Goal: Information Seeking & Learning: Learn about a topic

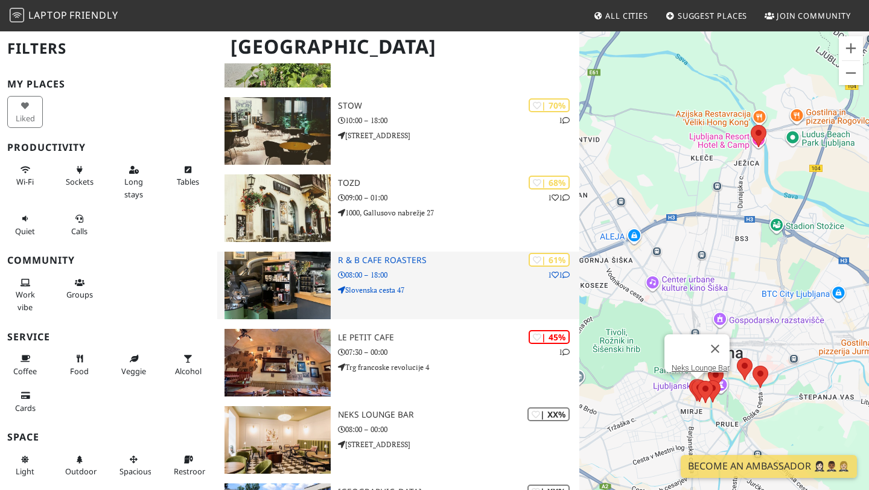
scroll to position [384, 0]
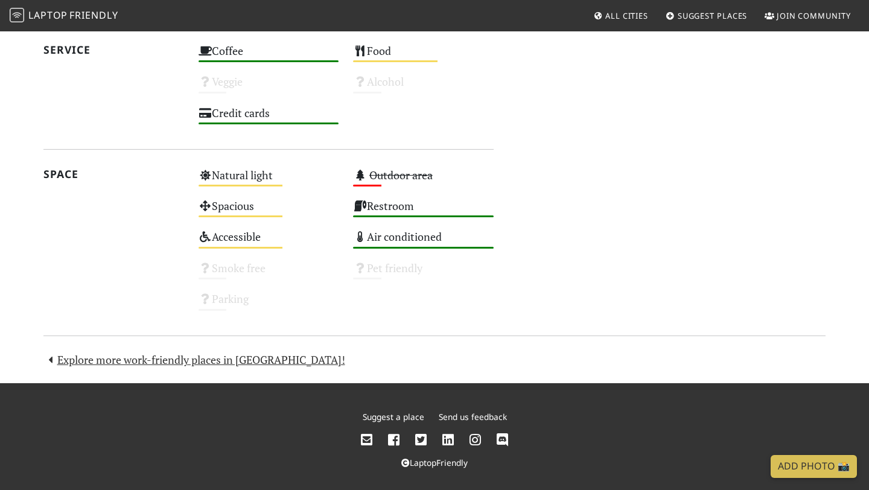
scroll to position [653, 0]
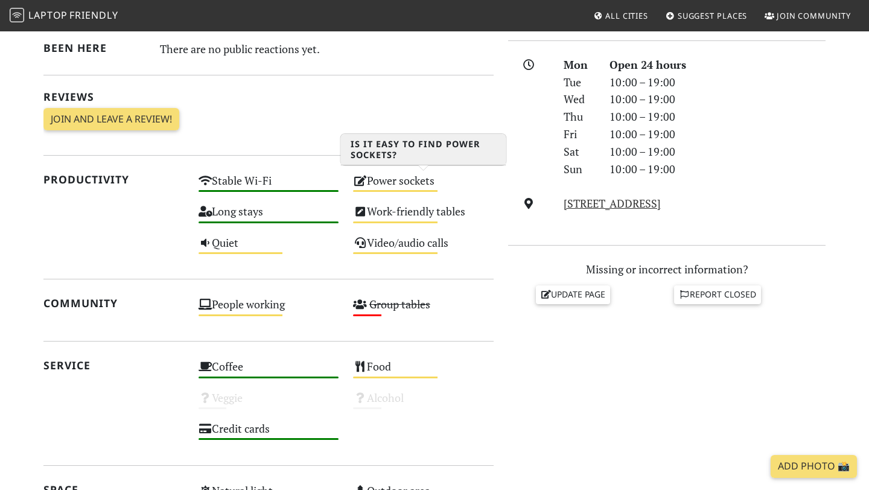
scroll to position [306, 0]
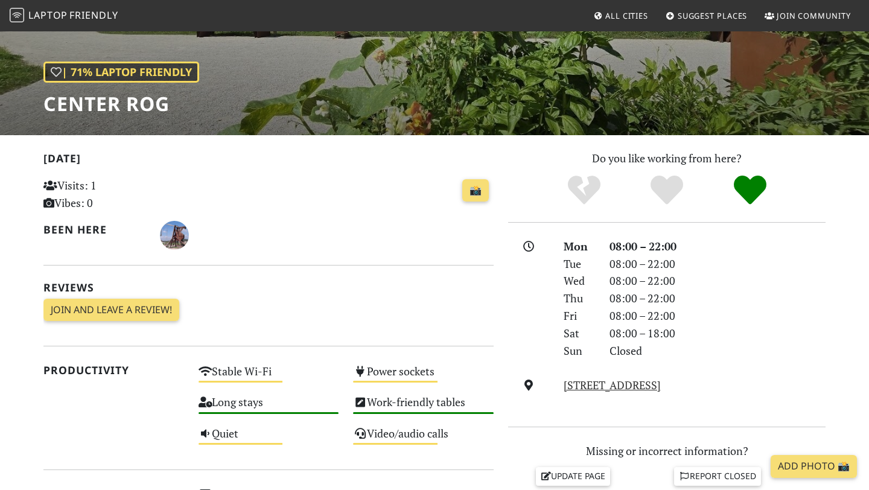
scroll to position [147, 0]
